Goal: Task Accomplishment & Management: Manage account settings

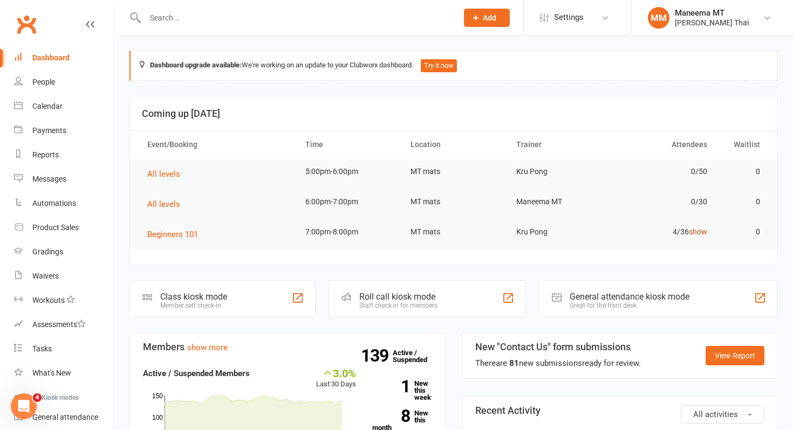
click at [699, 235] on link "show" at bounding box center [698, 232] width 18 height 9
click at [80, 271] on link "Waivers 1" at bounding box center [64, 276] width 100 height 24
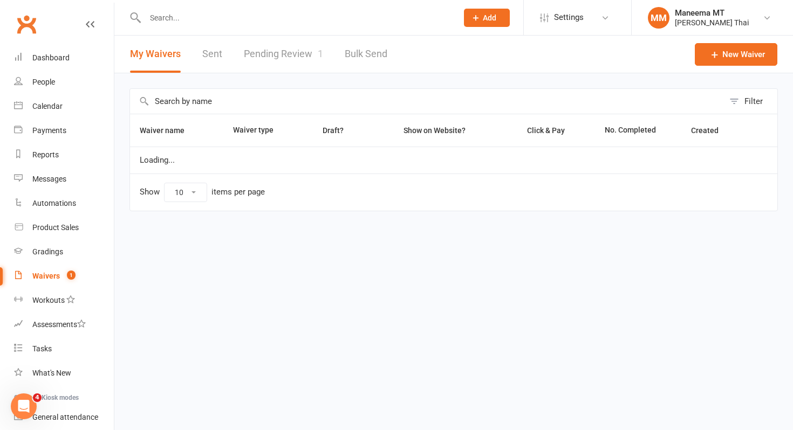
select select "25"
click at [289, 57] on link "Pending Review 1" at bounding box center [283, 54] width 79 height 37
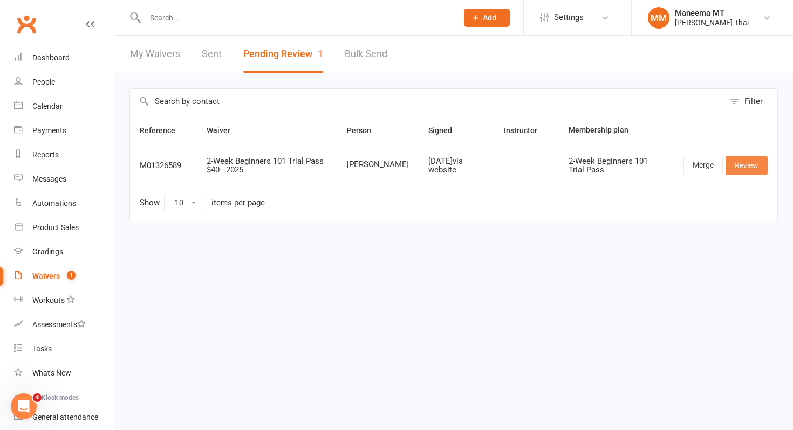
click at [740, 170] on link "Review" at bounding box center [747, 165] width 42 height 19
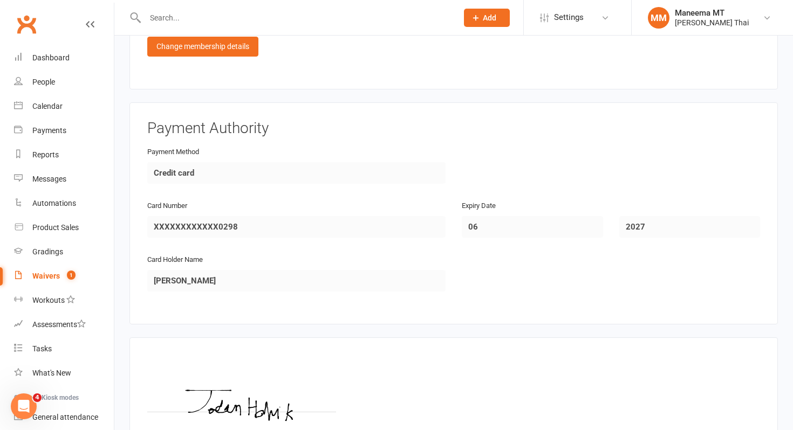
scroll to position [724, 0]
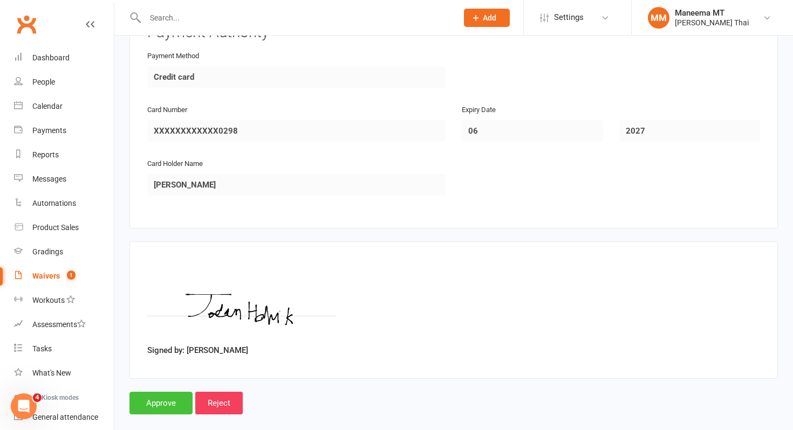
click at [164, 393] on input "Approve" at bounding box center [160, 403] width 63 height 23
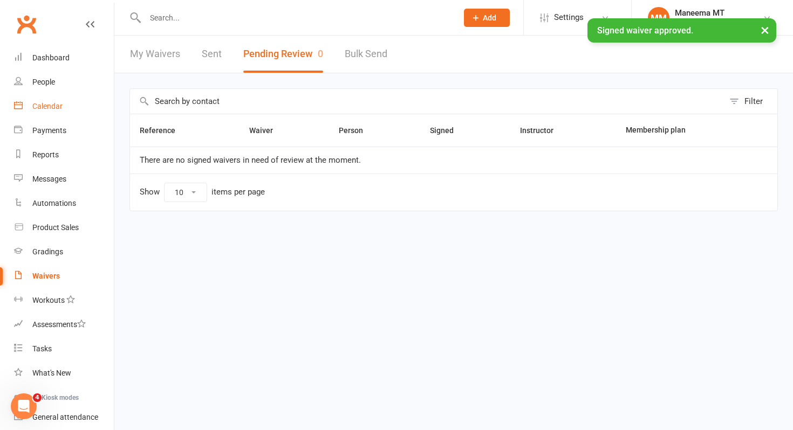
click at [74, 110] on link "Calendar" at bounding box center [64, 106] width 100 height 24
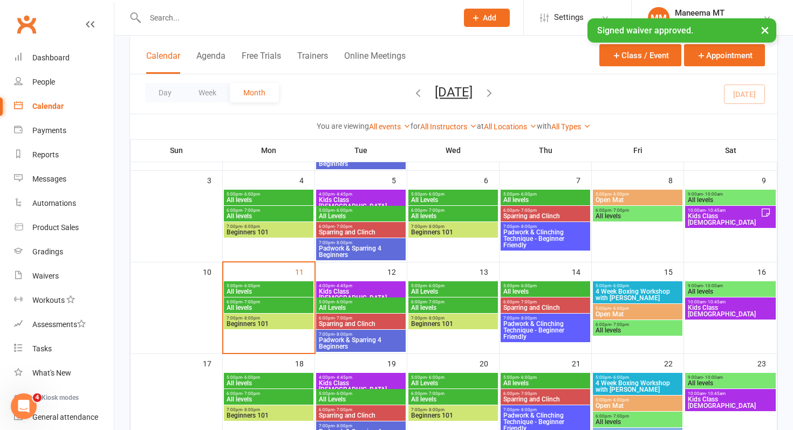
scroll to position [151, 0]
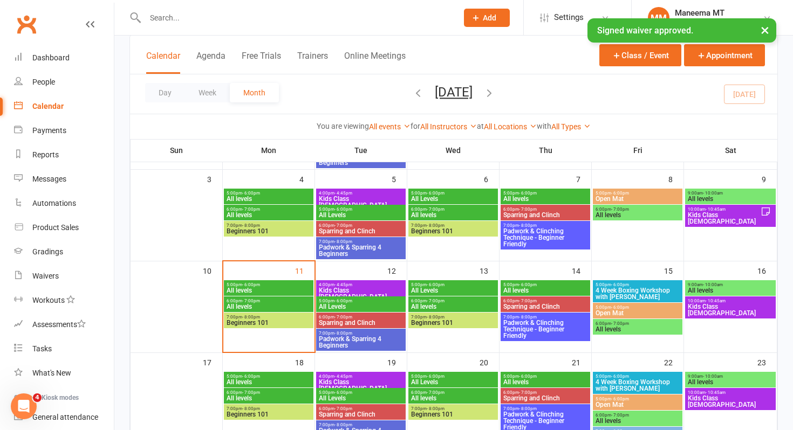
click at [247, 323] on span "Beginners 101" at bounding box center [268, 323] width 85 height 6
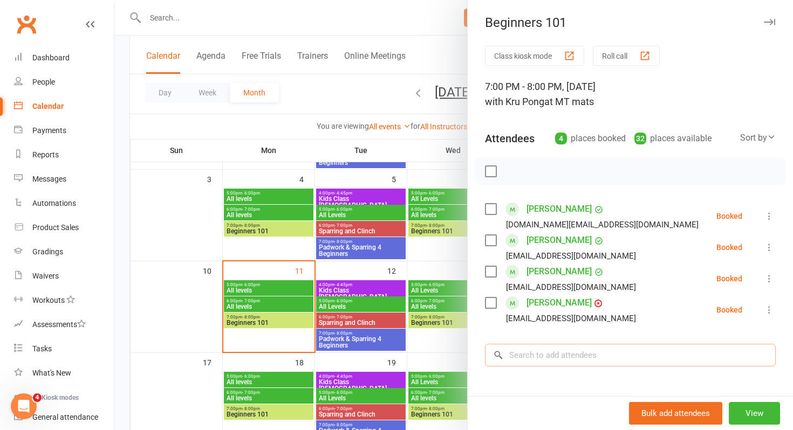
click at [590, 355] on input "search" at bounding box center [630, 355] width 291 height 23
type input "k"
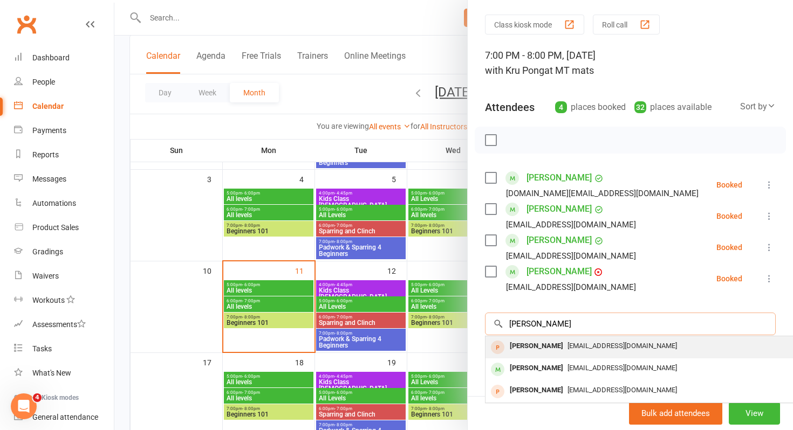
scroll to position [42, 0]
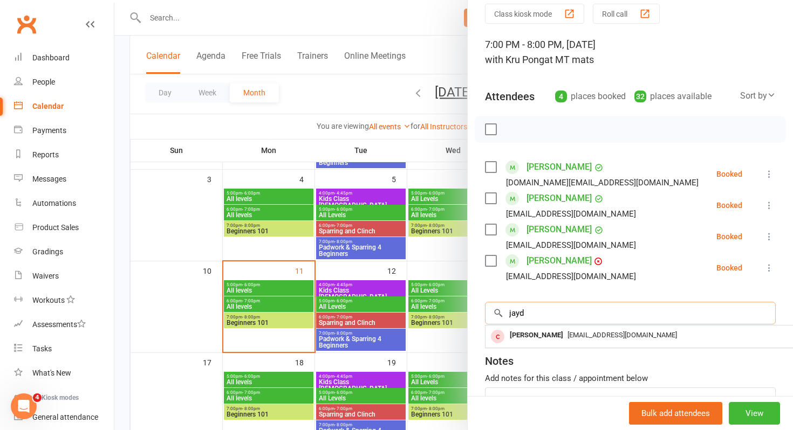
type input "jayd"
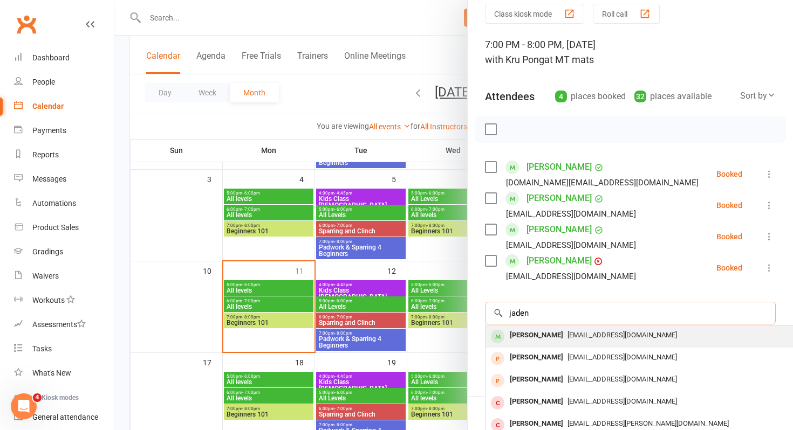
type input "jaden"
click at [522, 345] on div "[PERSON_NAME] [PERSON_NAME][EMAIL_ADDRESS][DOMAIN_NAME]" at bounding box center [646, 337] width 323 height 22
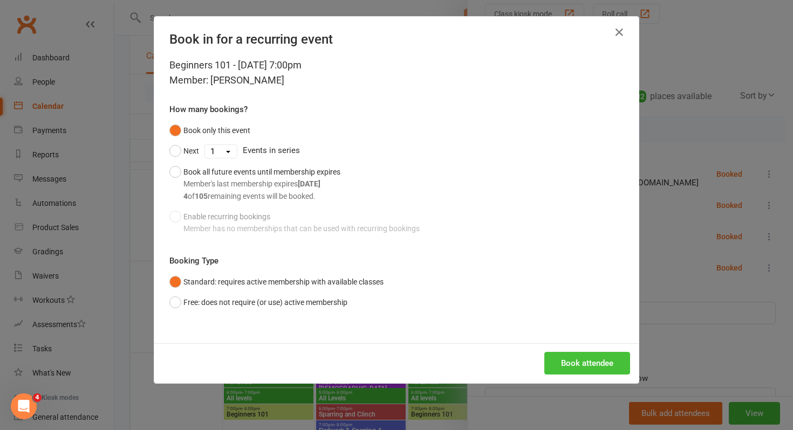
click at [570, 353] on button "Book attendee" at bounding box center [587, 363] width 86 height 23
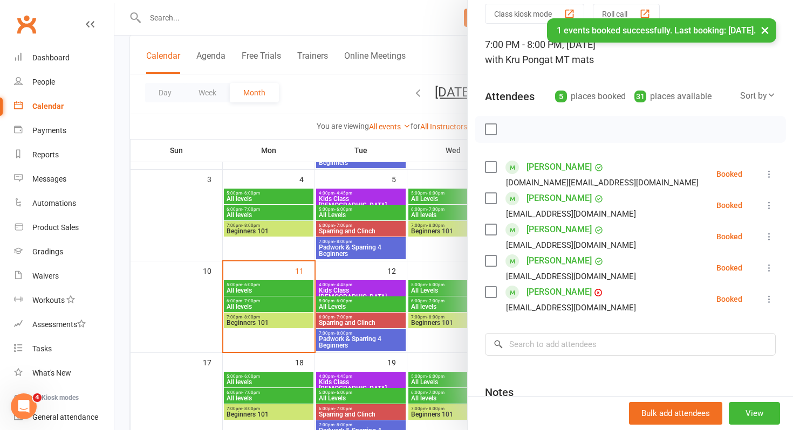
click at [564, 288] on link "[PERSON_NAME]" at bounding box center [558, 292] width 65 height 17
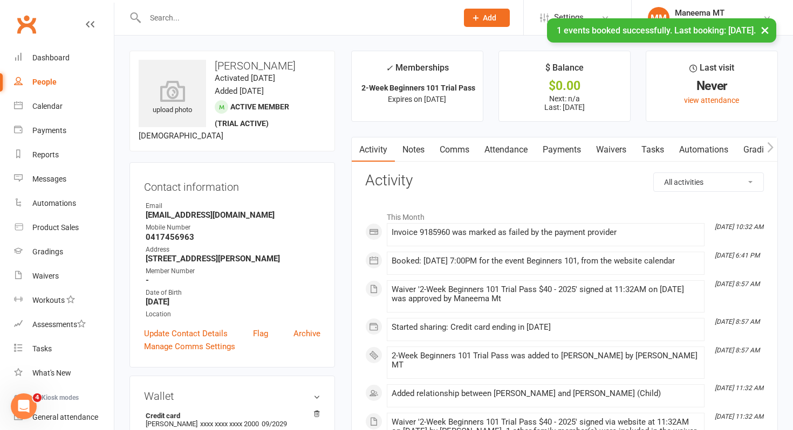
click at [559, 149] on link "Payments" at bounding box center [561, 150] width 53 height 25
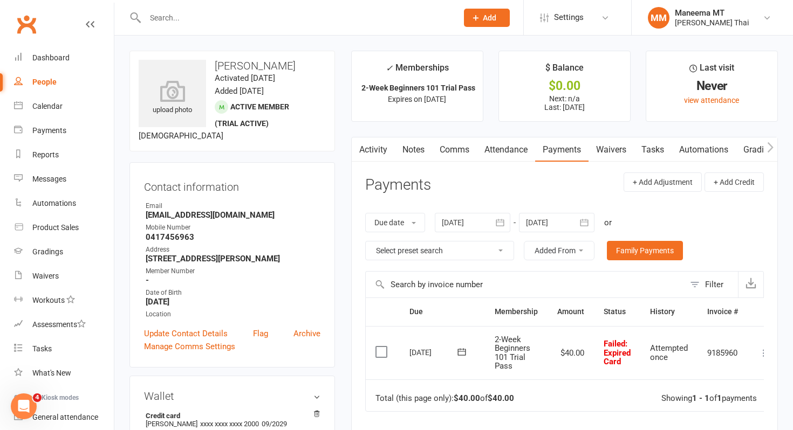
drag, startPoint x: 215, startPoint y: 64, endPoint x: 251, endPoint y: 77, distance: 38.4
click at [251, 72] on h3 "[PERSON_NAME]" at bounding box center [232, 66] width 187 height 12
copy h3 "[PERSON_NAME]"
click at [83, 106] on link "Calendar" at bounding box center [64, 106] width 100 height 24
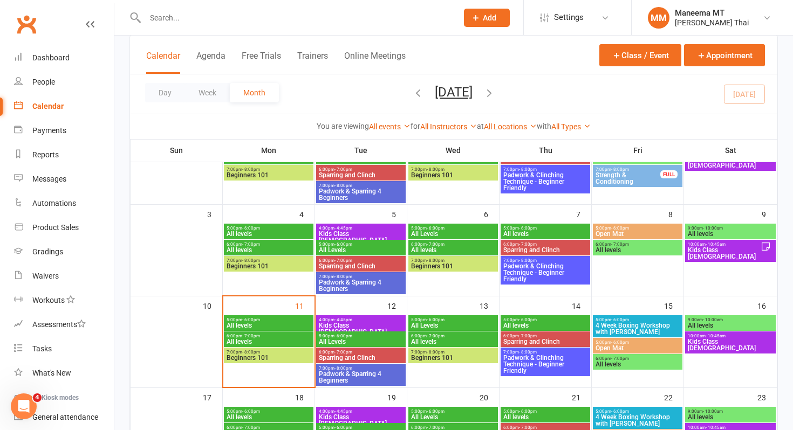
scroll to position [170, 0]
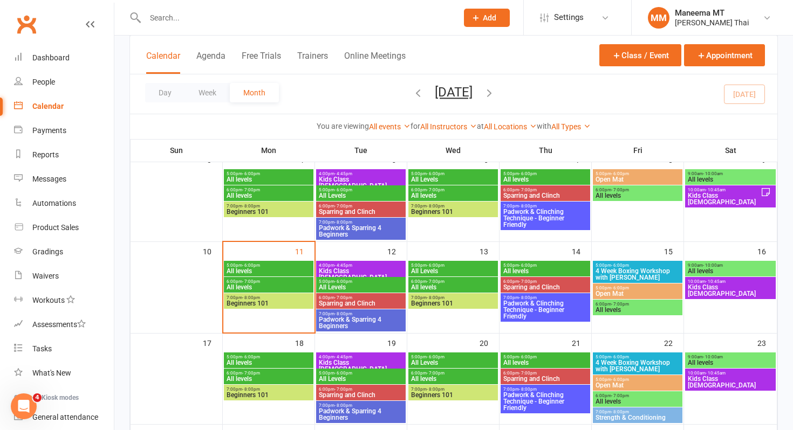
click at [266, 307] on div "7:00pm - 8:00pm Beginners 101" at bounding box center [269, 301] width 90 height 16
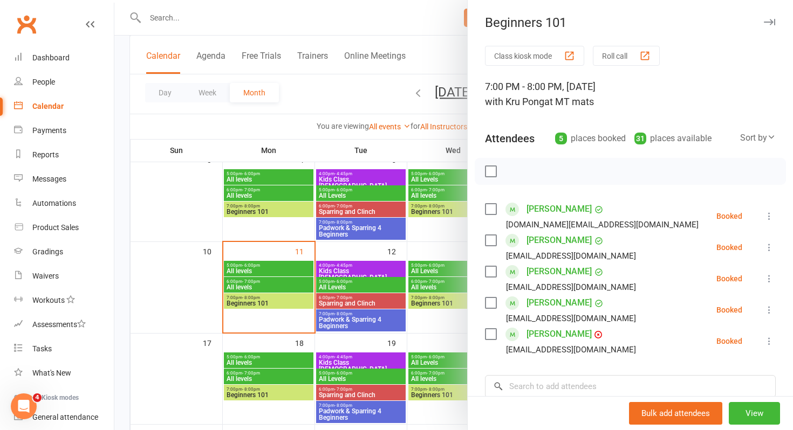
click at [553, 270] on link "[PERSON_NAME]" at bounding box center [558, 271] width 65 height 17
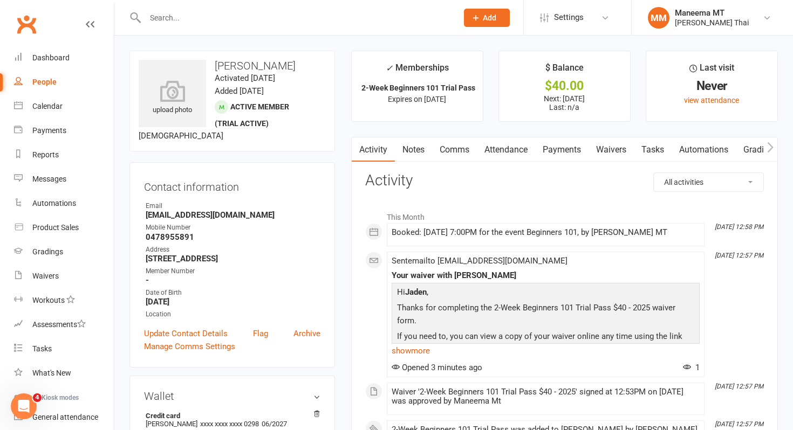
click at [575, 159] on link "Payments" at bounding box center [561, 150] width 53 height 25
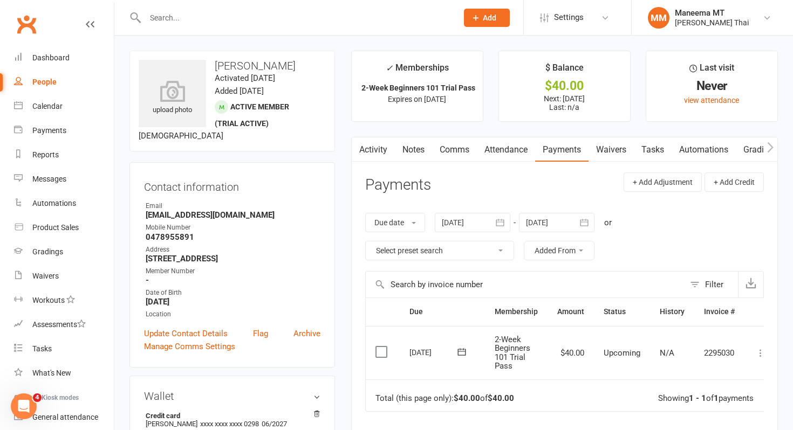
scroll to position [0, 13]
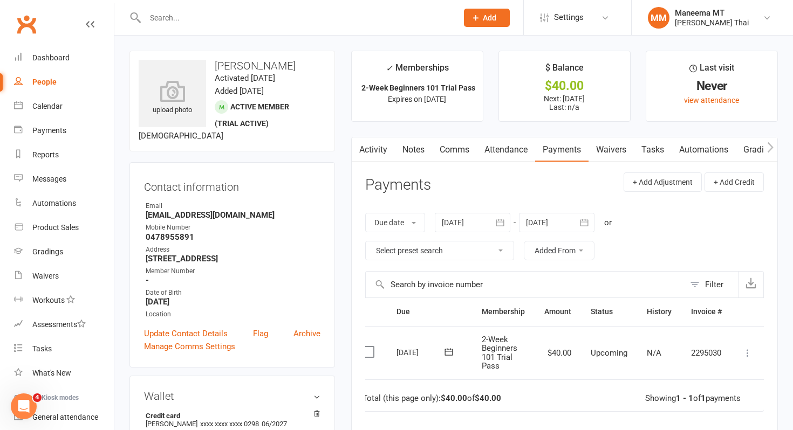
click at [750, 352] on icon at bounding box center [747, 353] width 11 height 11
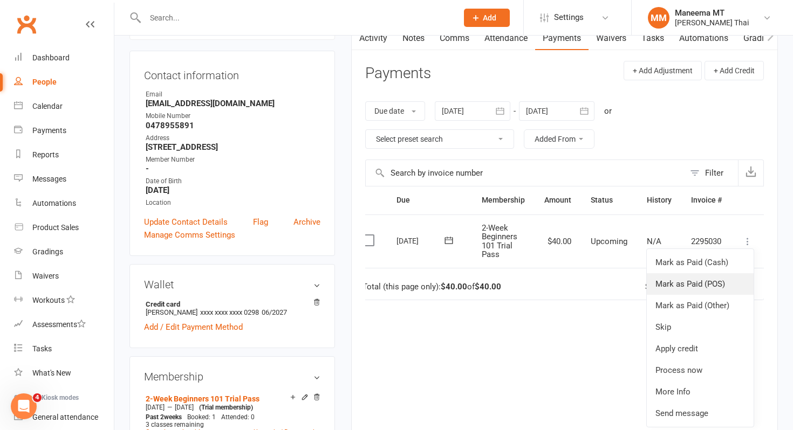
scroll to position [115, 0]
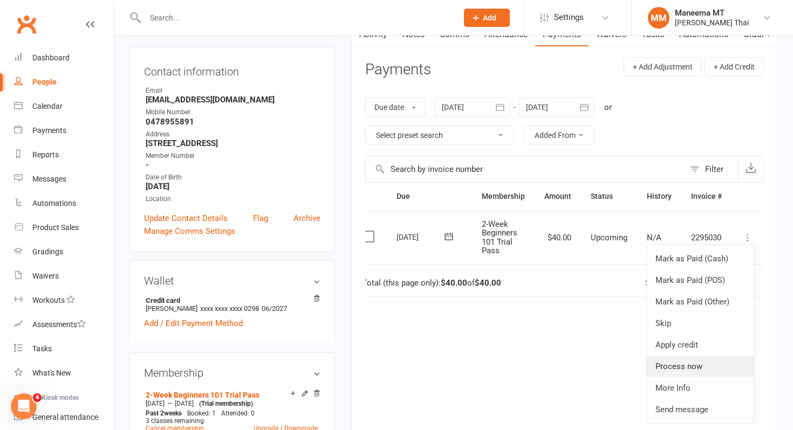
click at [678, 364] on link "Process now" at bounding box center [700, 367] width 107 height 22
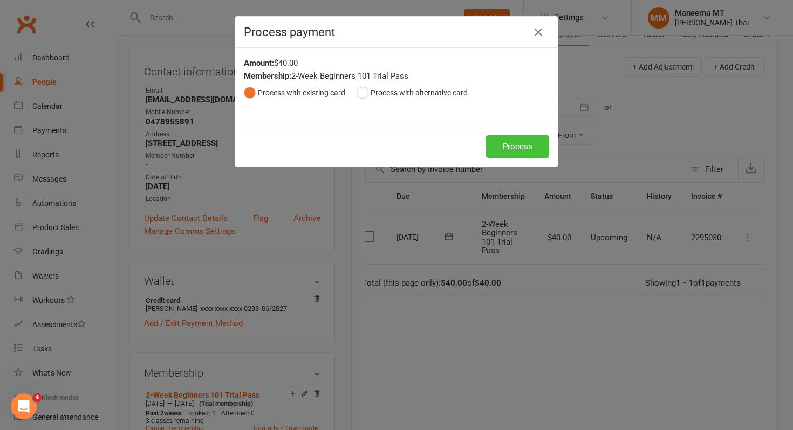
click at [522, 152] on button "Process" at bounding box center [517, 146] width 63 height 23
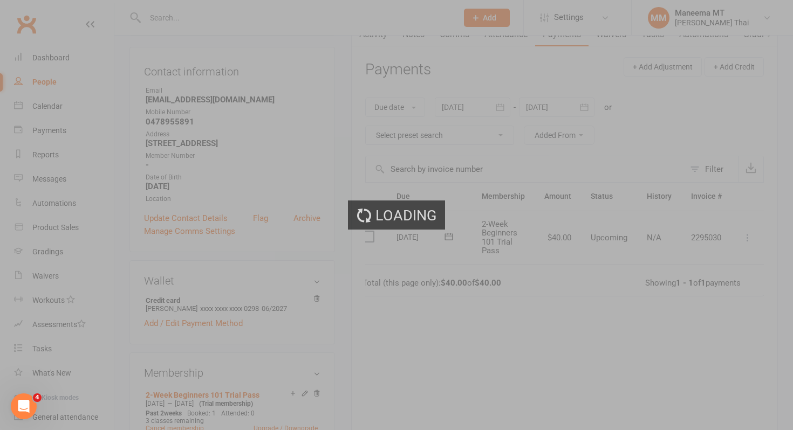
scroll to position [0, 0]
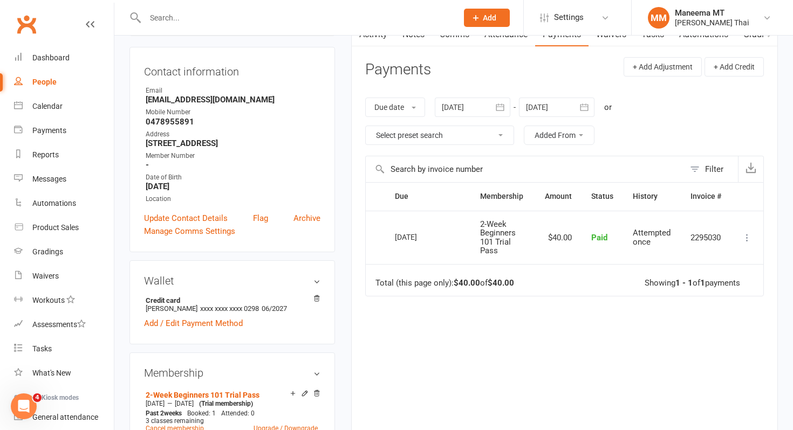
click at [282, 17] on input "text" at bounding box center [296, 17] width 308 height 15
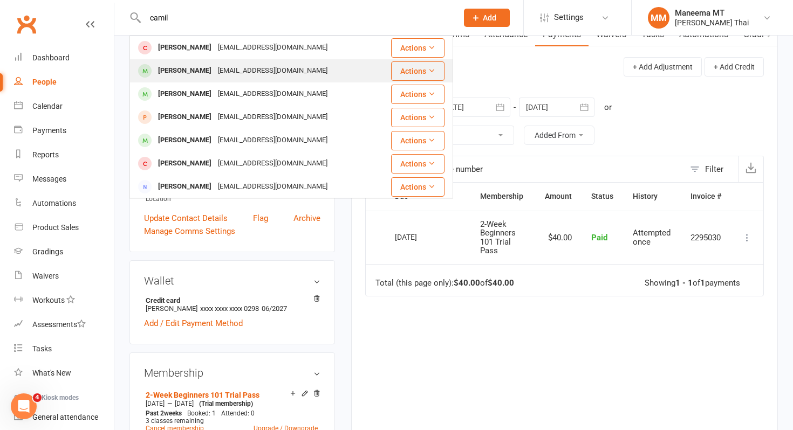
type input "camil"
click at [243, 76] on div "[EMAIL_ADDRESS][DOMAIN_NAME]" at bounding box center [273, 71] width 116 height 16
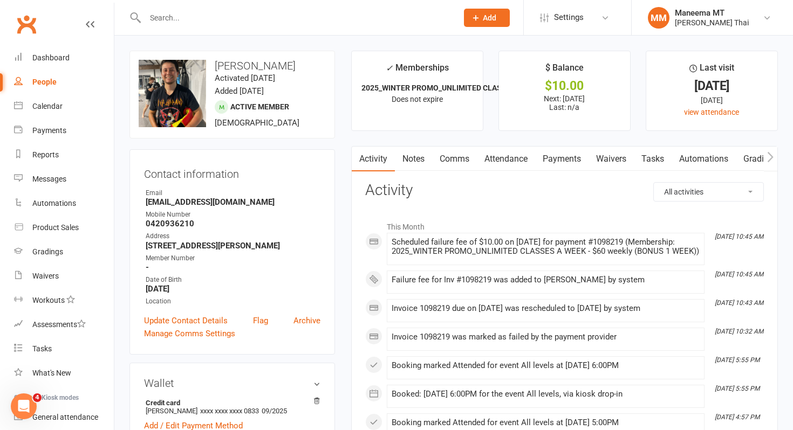
click at [562, 163] on link "Payments" at bounding box center [561, 159] width 53 height 25
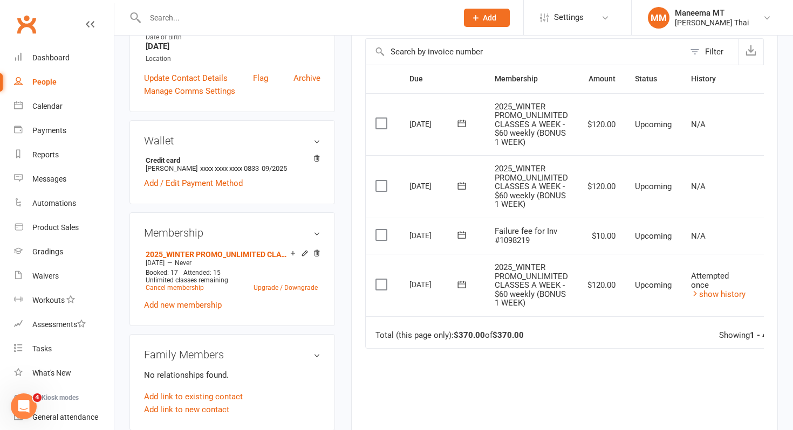
scroll to position [0, 78]
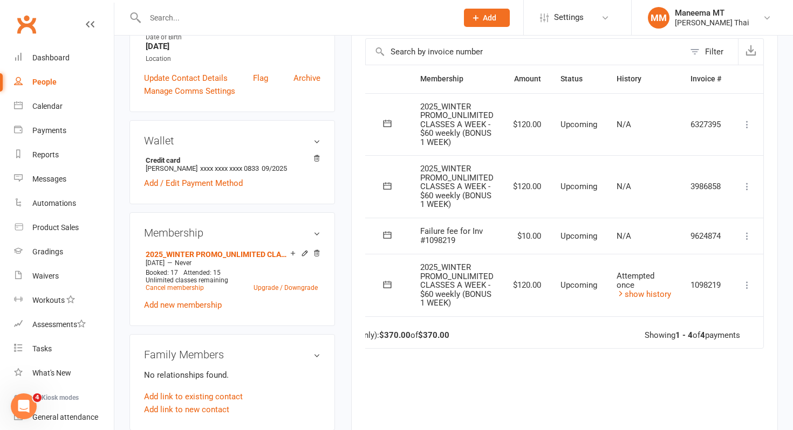
click at [751, 285] on icon at bounding box center [747, 285] width 11 height 11
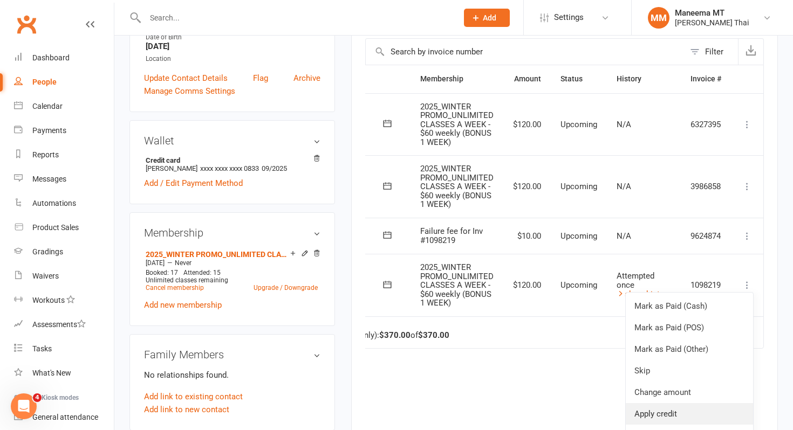
scroll to position [26, 78]
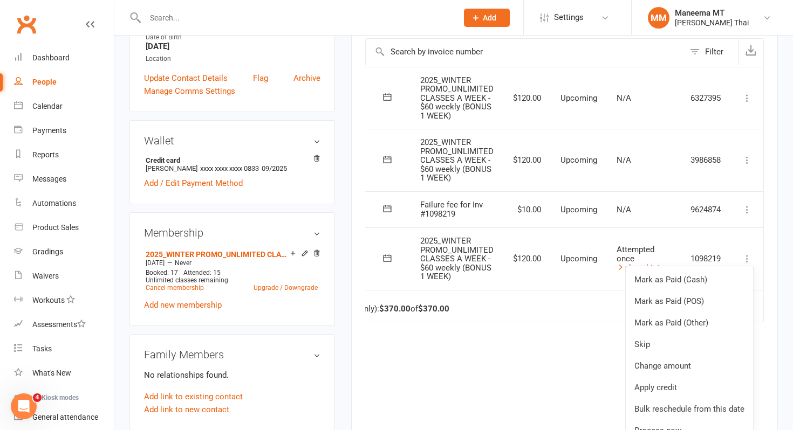
click at [551, 390] on div "Due Contact Membership Amount Status History Invoice # Select this [DATE] [PERS…" at bounding box center [564, 276] width 399 height 423
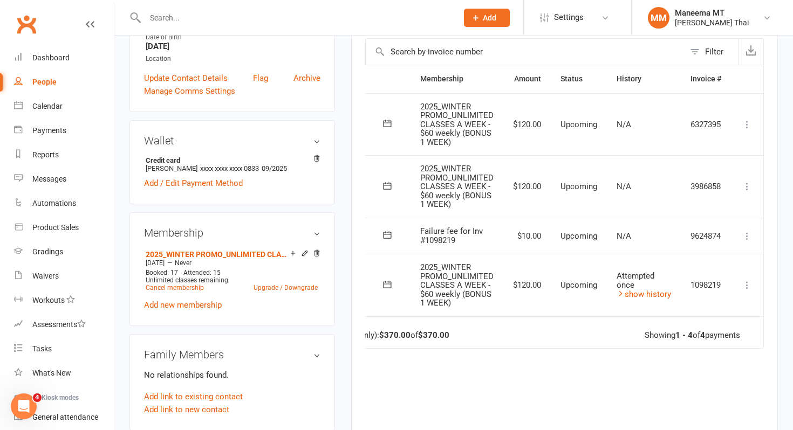
click at [744, 286] on icon at bounding box center [747, 285] width 11 height 11
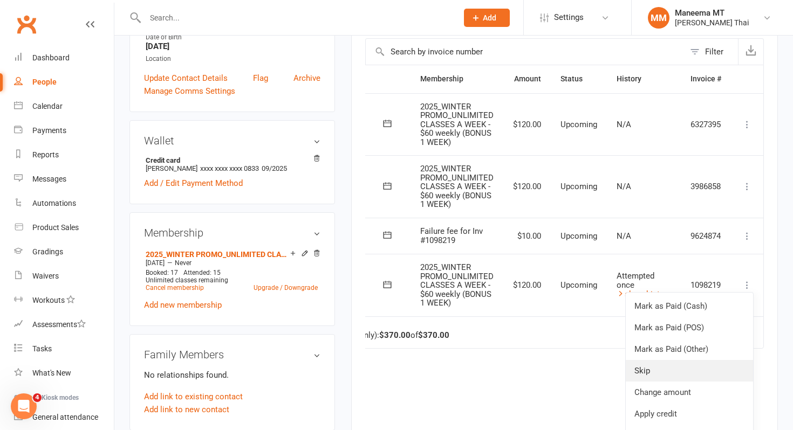
scroll to position [26, 78]
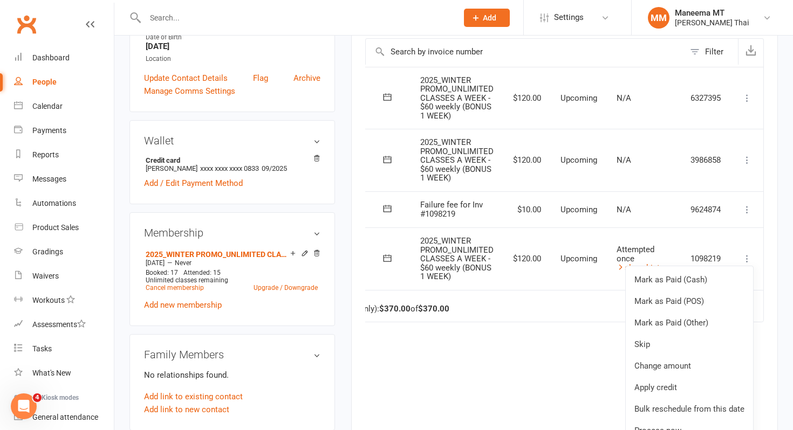
click at [542, 393] on div "Due Contact Membership Amount Status History Invoice # Select this [DATE] [PERS…" at bounding box center [564, 276] width 399 height 423
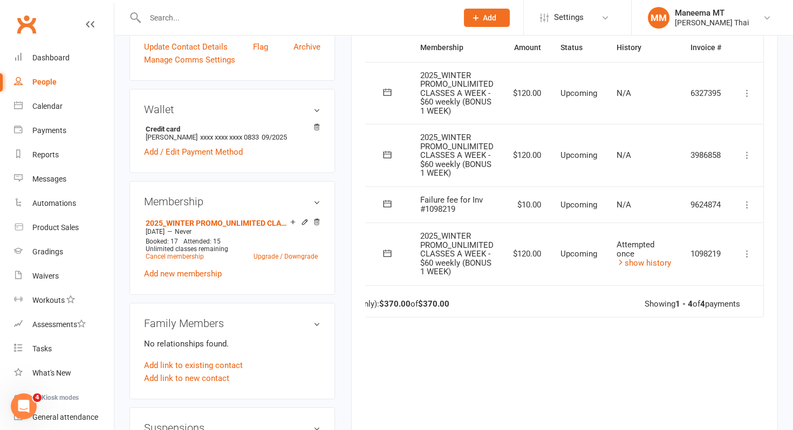
scroll to position [276, 0]
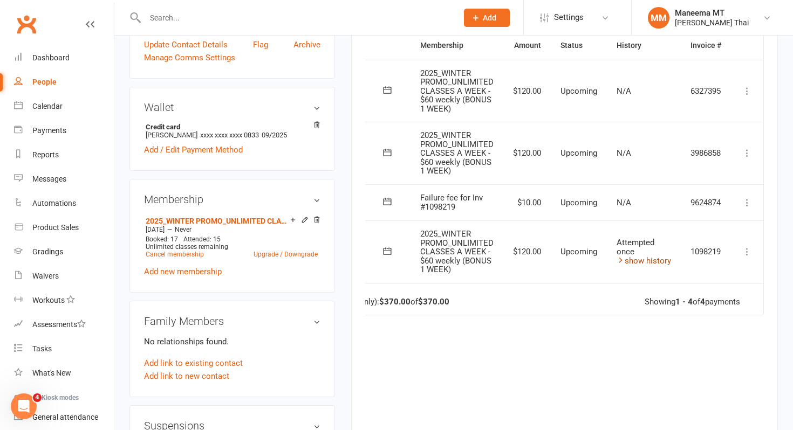
click at [629, 258] on link "show history" at bounding box center [644, 261] width 54 height 10
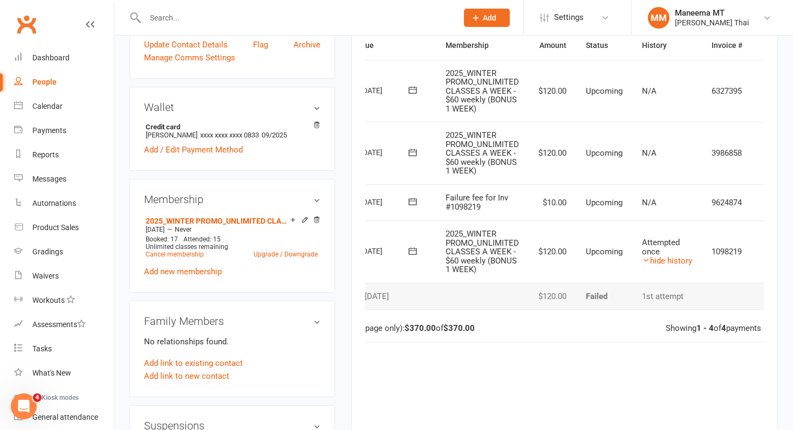
scroll to position [0, 74]
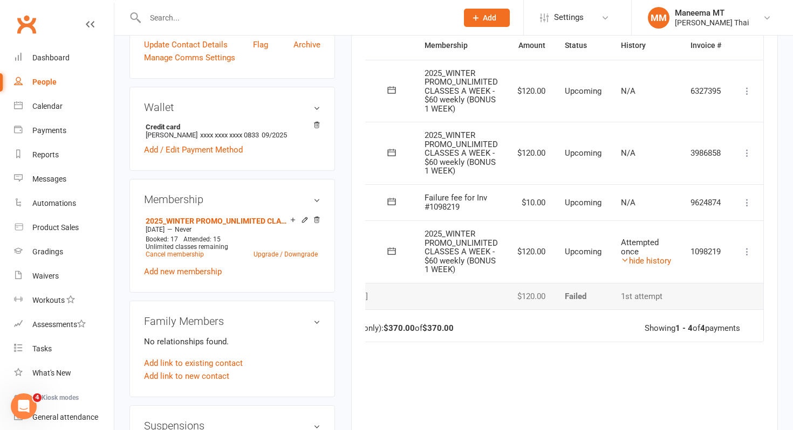
click at [748, 255] on icon at bounding box center [747, 252] width 11 height 11
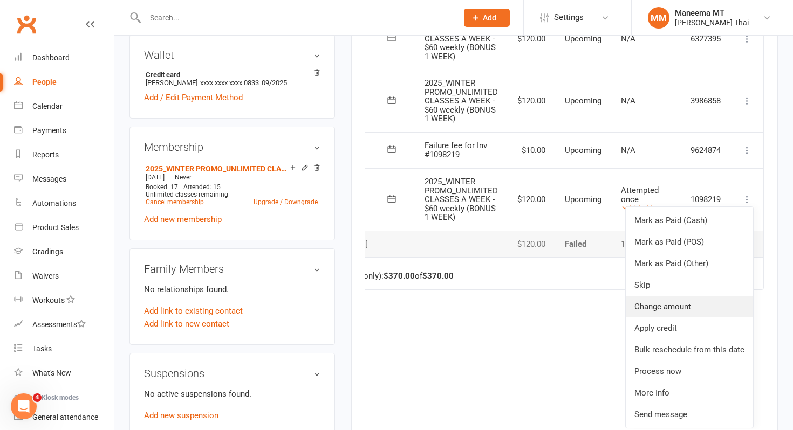
scroll to position [332, 0]
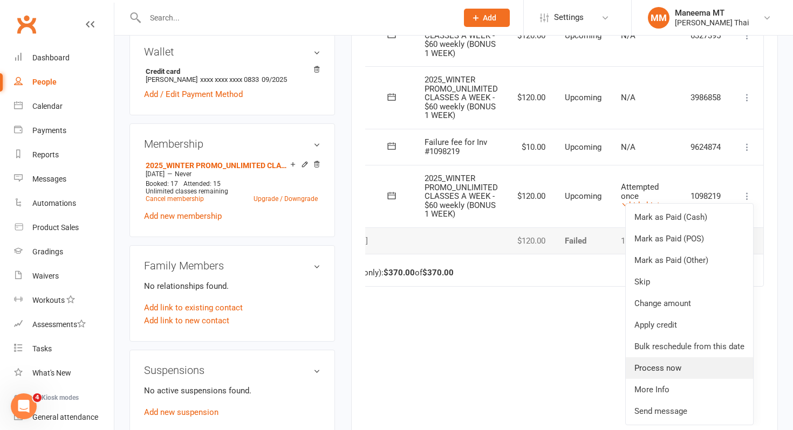
click at [683, 366] on link "Process now" at bounding box center [689, 369] width 127 height 22
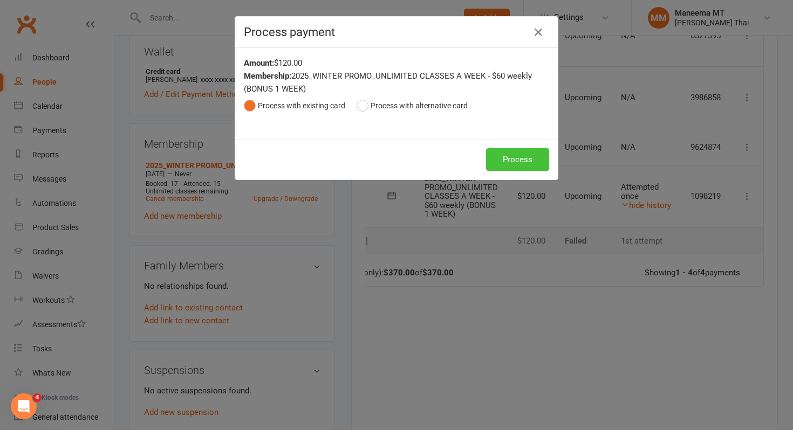
click at [534, 163] on button "Process" at bounding box center [517, 159] width 63 height 23
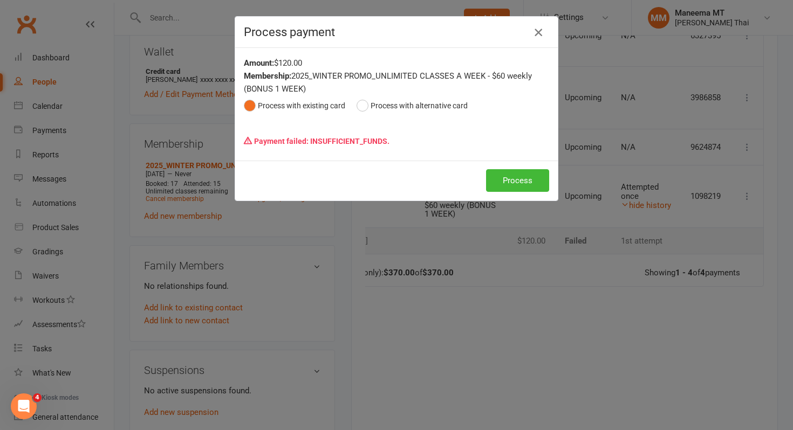
click at [537, 32] on icon "button" at bounding box center [538, 32] width 13 height 13
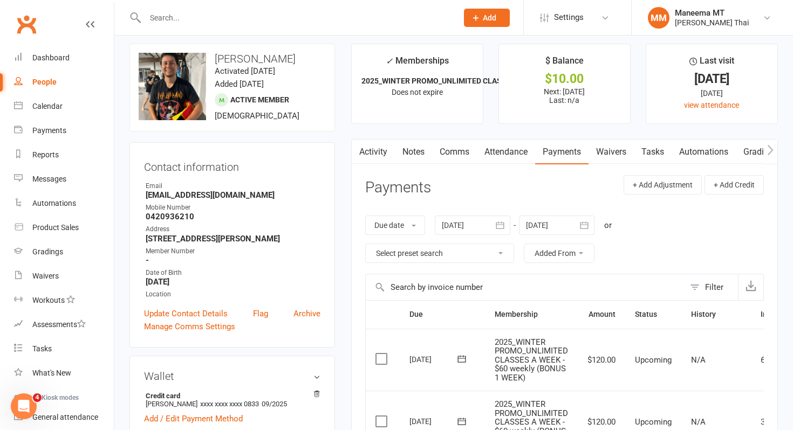
scroll to position [0, 0]
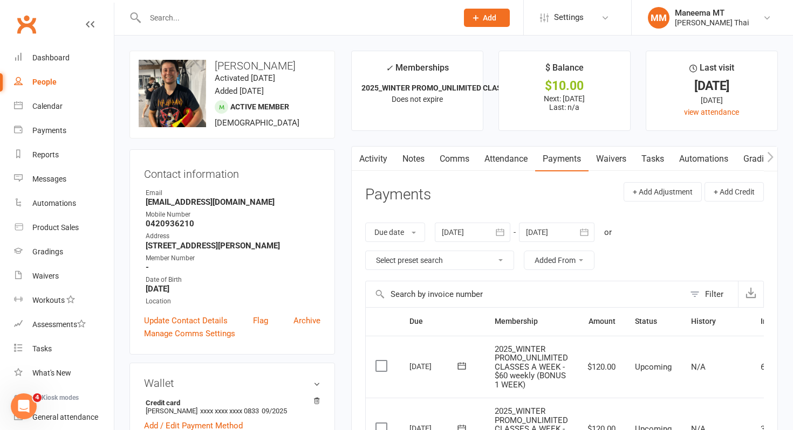
drag, startPoint x: 216, startPoint y: 67, endPoint x: 293, endPoint y: 65, distance: 76.6
click at [293, 65] on h3 "[PERSON_NAME]" at bounding box center [232, 66] width 187 height 12
copy h3 "[PERSON_NAME]"
click at [394, 21] on input "text" at bounding box center [296, 17] width 308 height 15
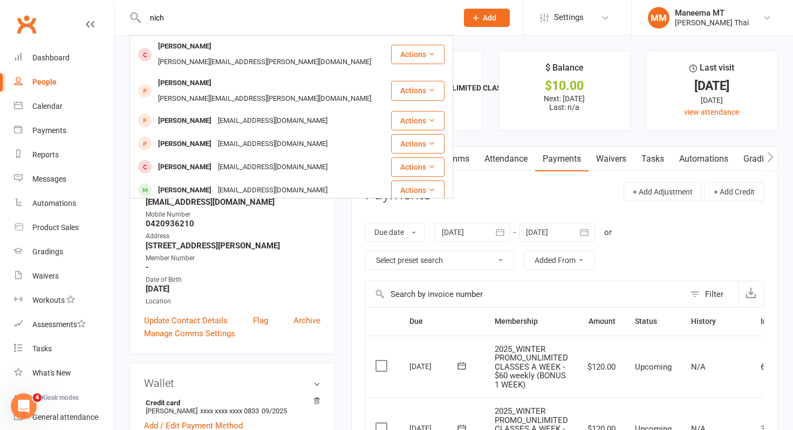
click at [285, 18] on input "nich" at bounding box center [296, 17] width 308 height 15
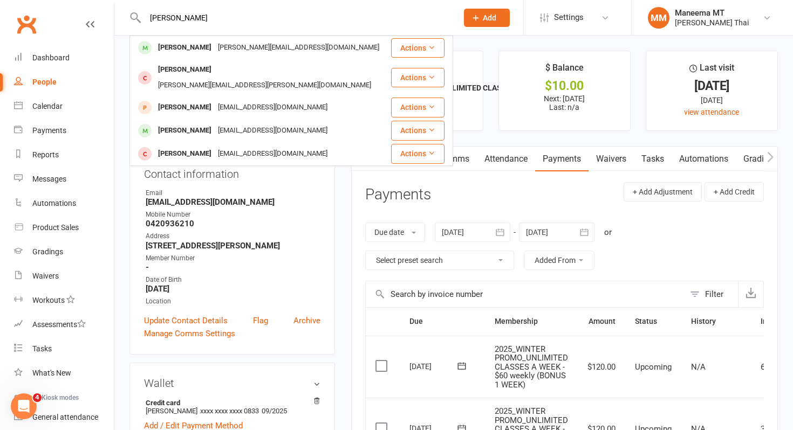
type input "[PERSON_NAME]"
click at [200, 46] on div "[PERSON_NAME]" at bounding box center [185, 48] width 60 height 16
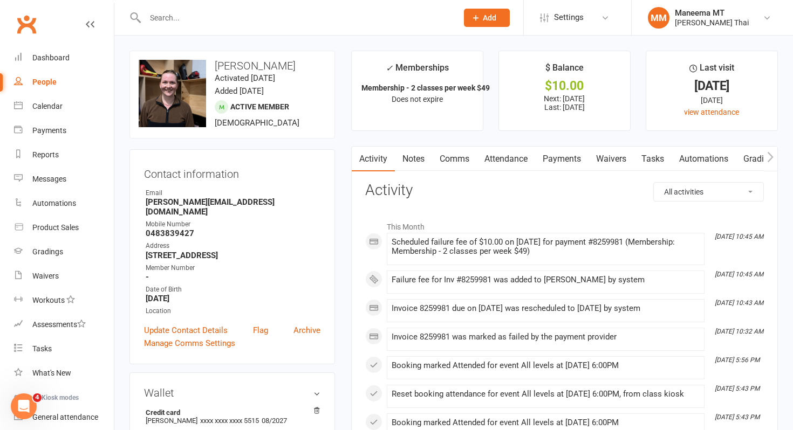
click at [573, 161] on link "Payments" at bounding box center [561, 159] width 53 height 25
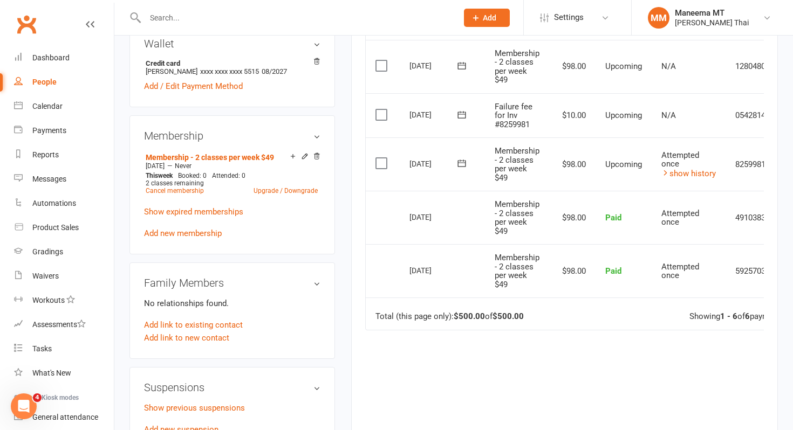
scroll to position [0, 43]
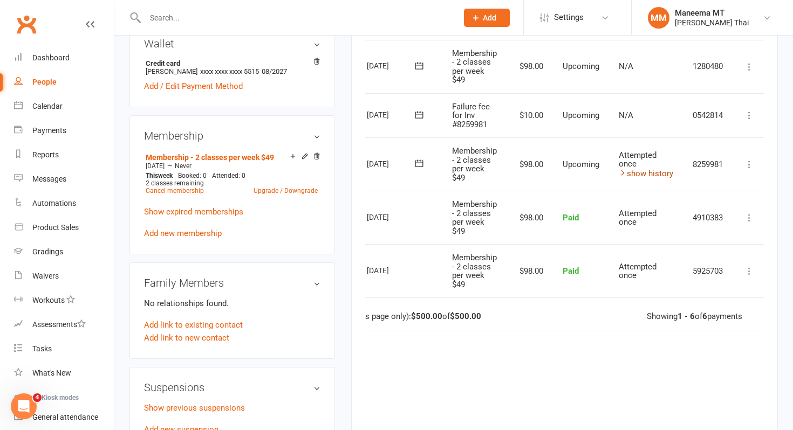
click at [649, 177] on link "show history" at bounding box center [646, 174] width 54 height 10
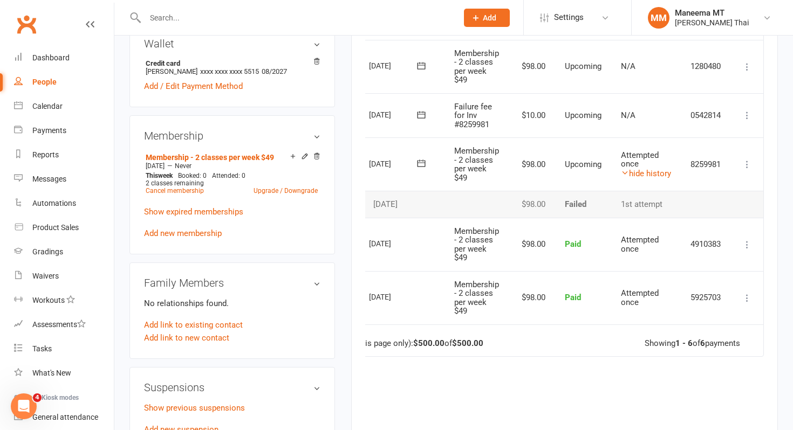
click at [745, 160] on icon at bounding box center [747, 164] width 11 height 11
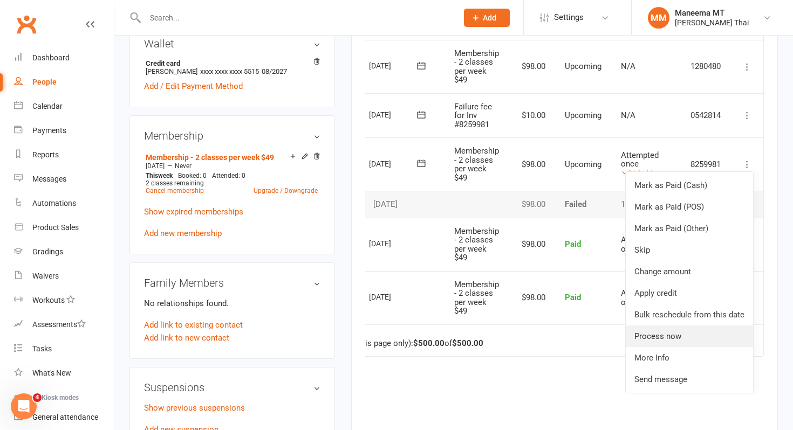
click at [680, 330] on link "Process now" at bounding box center [689, 337] width 127 height 22
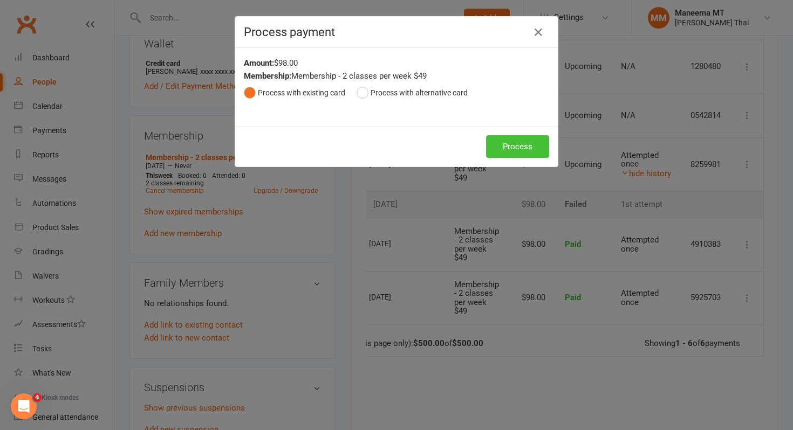
click at [531, 148] on button "Process" at bounding box center [517, 146] width 63 height 23
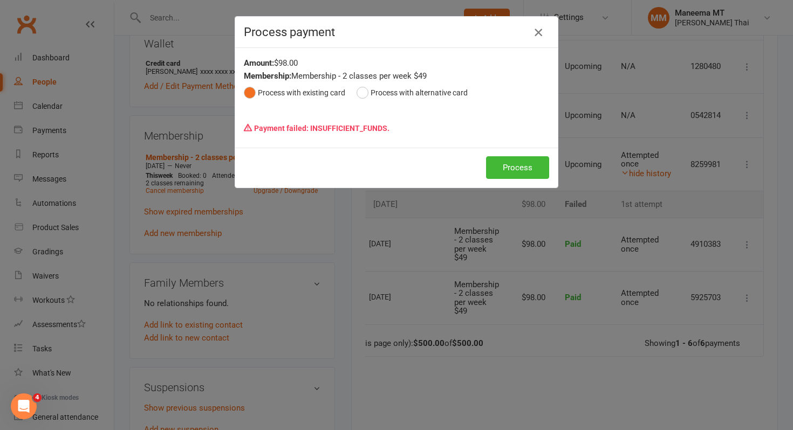
click at [542, 33] on icon "button" at bounding box center [538, 32] width 13 height 13
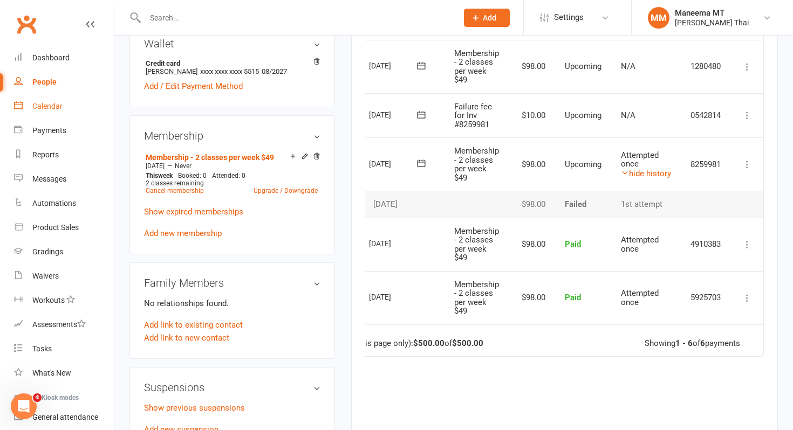
click at [51, 107] on div "Calendar" at bounding box center [47, 106] width 30 height 9
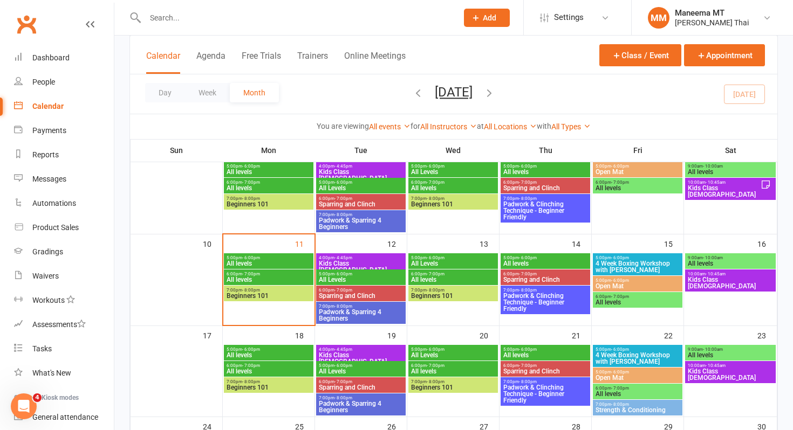
scroll to position [195, 0]
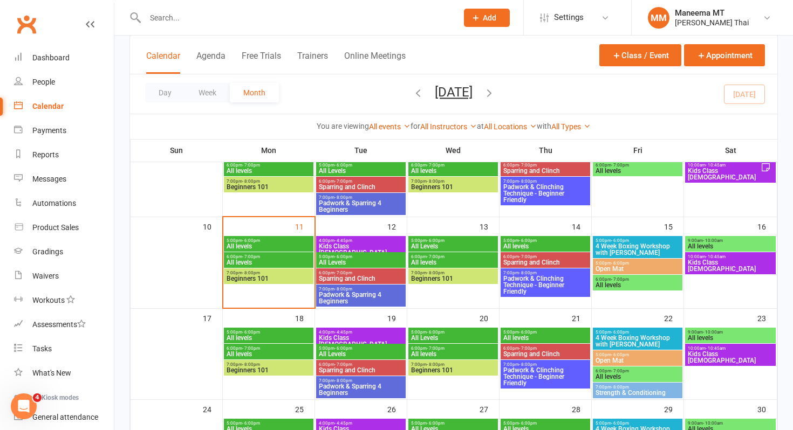
click at [266, 274] on span "7:00pm - 8:00pm" at bounding box center [268, 273] width 85 height 5
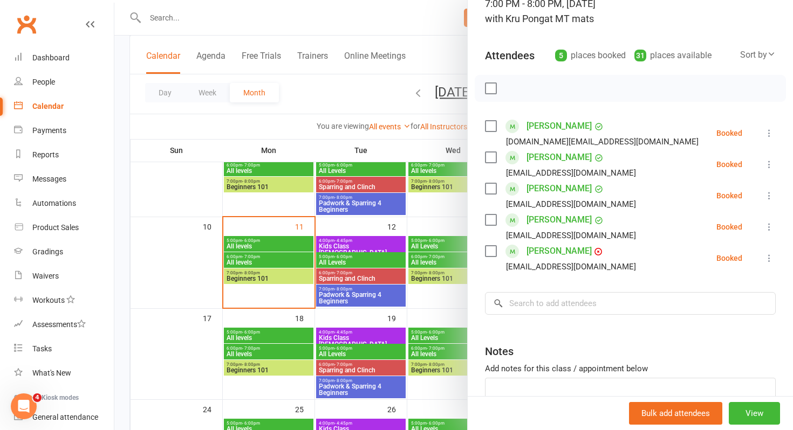
scroll to position [85, 0]
